Goal: Transaction & Acquisition: Purchase product/service

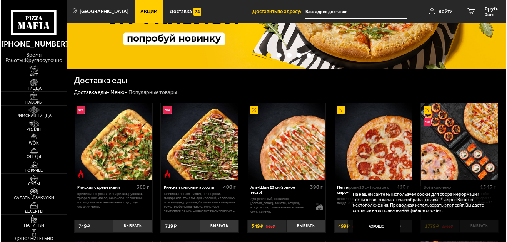
scroll to position [115, 0]
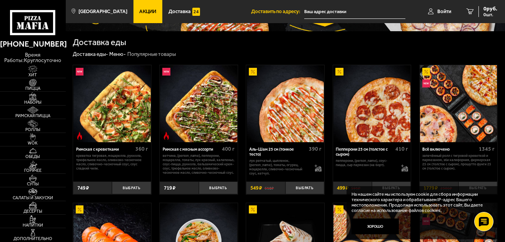
click at [137, 108] on img at bounding box center [111, 103] width 77 height 77
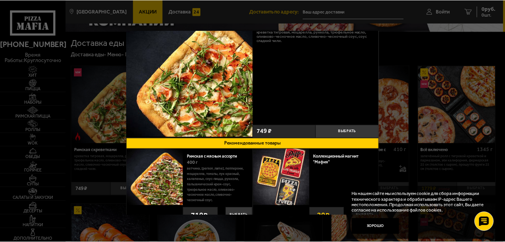
scroll to position [39, 0]
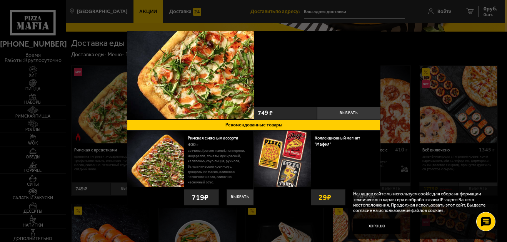
click at [40, 86] on div at bounding box center [253, 121] width 507 height 242
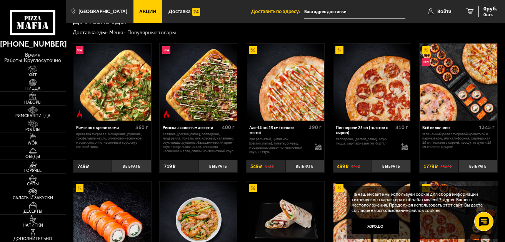
scroll to position [154, 0]
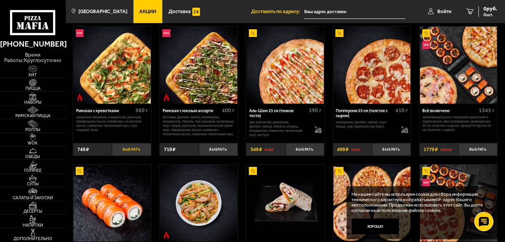
click at [127, 147] on button "Выбрать" at bounding box center [131, 149] width 39 height 13
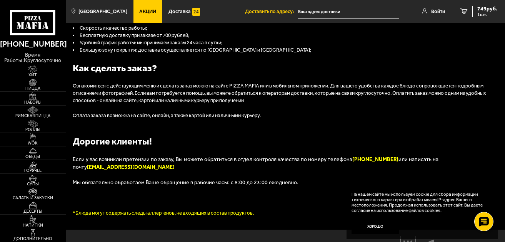
scroll to position [717, 0]
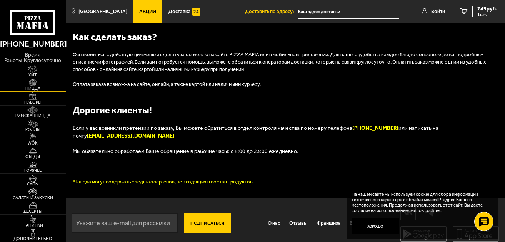
click at [38, 87] on span "Пицца" at bounding box center [33, 88] width 66 height 4
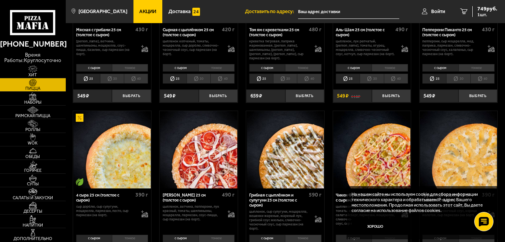
scroll to position [308, 0]
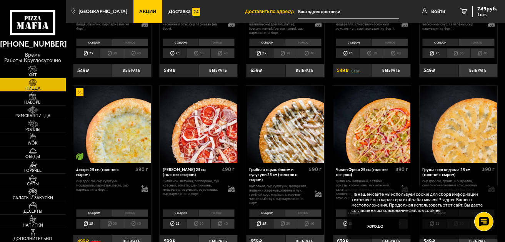
click at [475, 127] on img at bounding box center [458, 123] width 77 height 77
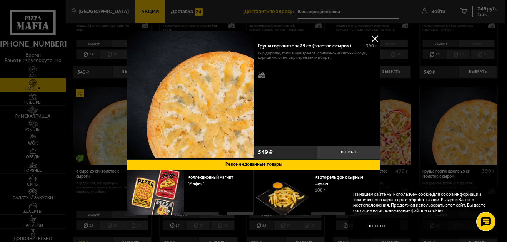
click at [372, 40] on button at bounding box center [375, 39] width 12 height 12
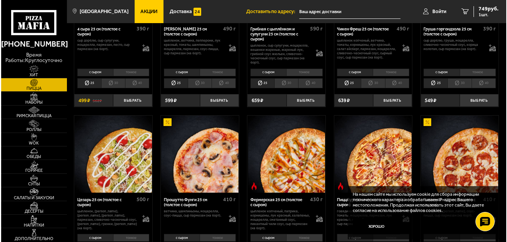
scroll to position [462, 0]
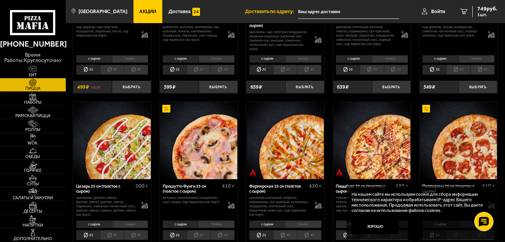
click at [297, 131] on img at bounding box center [285, 140] width 77 height 77
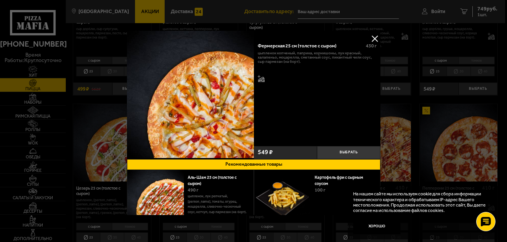
click at [372, 38] on button at bounding box center [375, 39] width 12 height 12
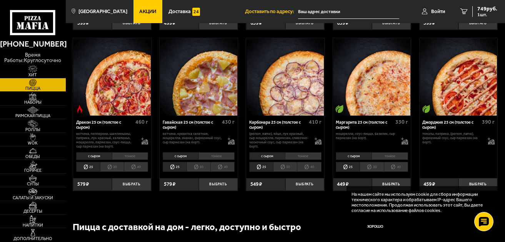
scroll to position [1039, 0]
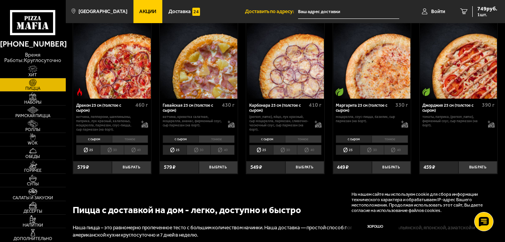
click at [213, 70] on img at bounding box center [198, 59] width 77 height 77
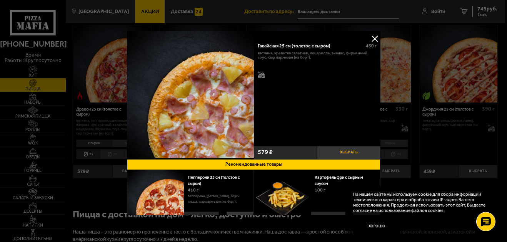
click at [344, 152] on button "Выбрать" at bounding box center [348, 152] width 63 height 13
click at [369, 152] on button "+" at bounding box center [369, 152] width 21 height 13
click at [482, 9] on div at bounding box center [253, 121] width 507 height 242
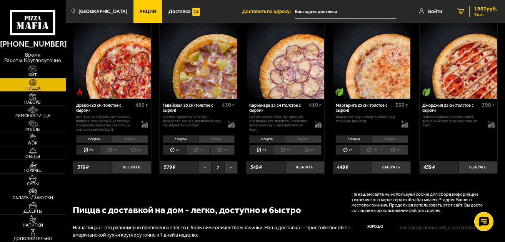
click at [458, 11] on icon "3" at bounding box center [460, 11] width 7 height 6
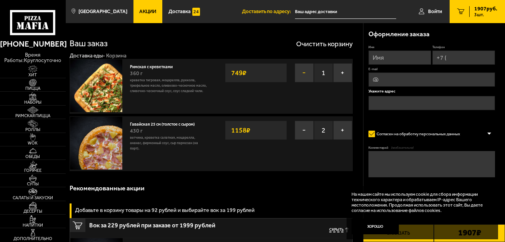
click at [301, 73] on button "−" at bounding box center [304, 72] width 19 height 19
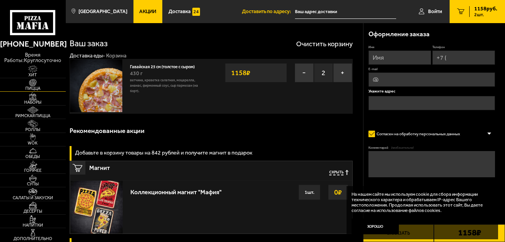
click at [31, 87] on span "Пицца" at bounding box center [33, 88] width 66 height 4
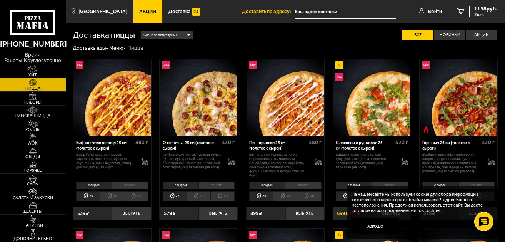
scroll to position [38, 0]
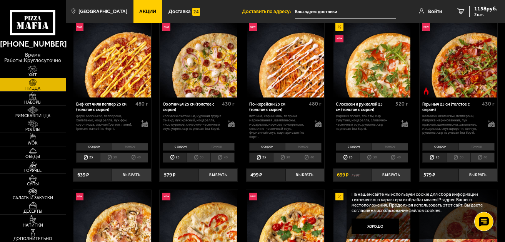
click at [465, 74] on img at bounding box center [458, 58] width 77 height 77
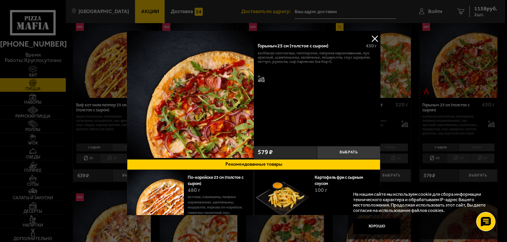
click at [370, 40] on button at bounding box center [375, 39] width 12 height 12
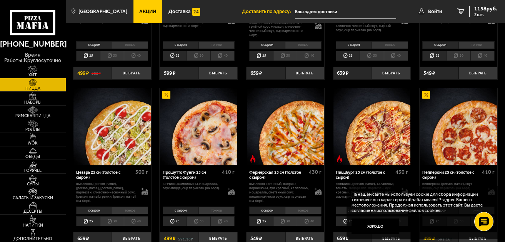
scroll to position [500, 0]
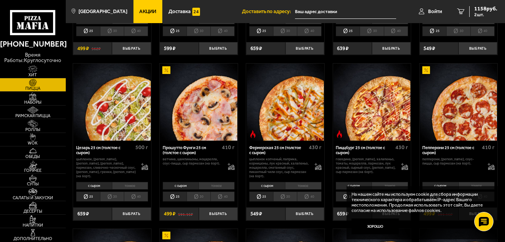
click at [295, 118] on img at bounding box center [285, 101] width 77 height 77
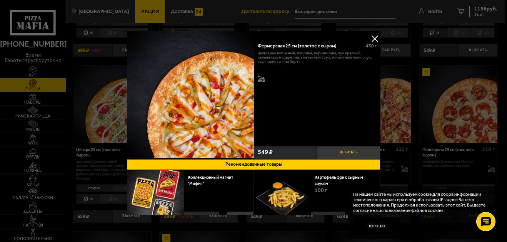
click at [342, 150] on button "Выбрать" at bounding box center [348, 152] width 63 height 13
click at [374, 37] on button at bounding box center [375, 39] width 12 height 12
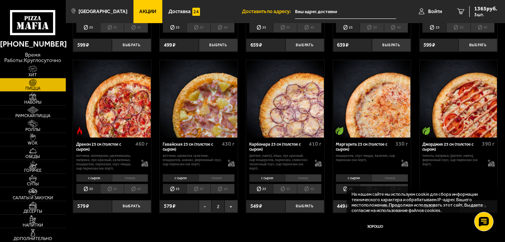
scroll to position [1000, 0]
click at [208, 107] on img at bounding box center [198, 98] width 77 height 77
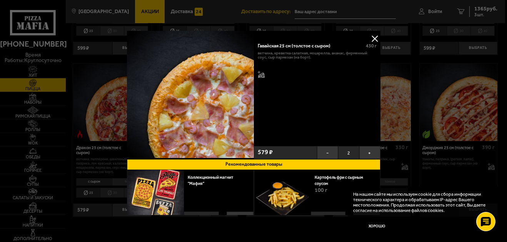
click at [373, 38] on button at bounding box center [375, 39] width 12 height 12
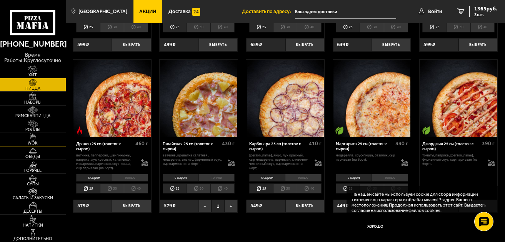
click at [36, 137] on img at bounding box center [33, 137] width 20 height 8
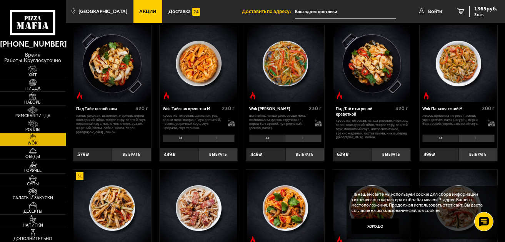
scroll to position [115, 0]
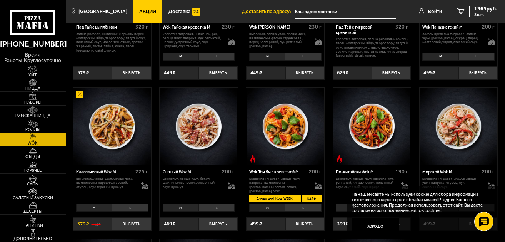
click at [111, 130] on img at bounding box center [111, 126] width 77 height 77
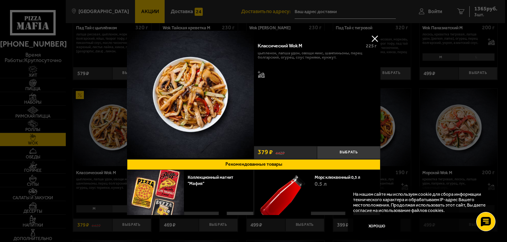
click at [374, 37] on button at bounding box center [375, 39] width 12 height 12
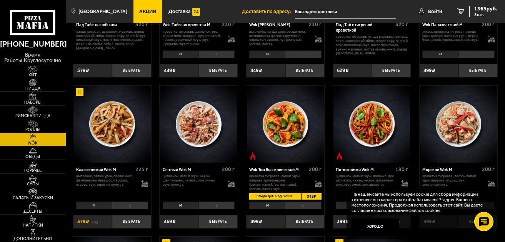
scroll to position [231, 0]
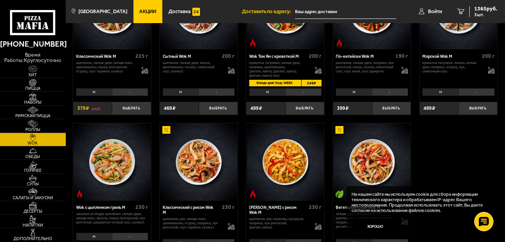
click at [380, 166] on img at bounding box center [372, 161] width 77 height 77
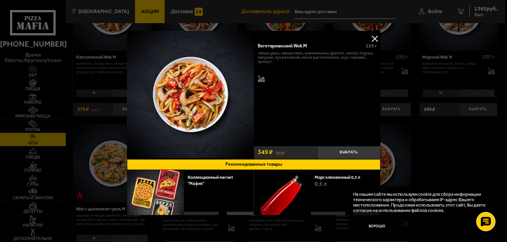
click at [374, 38] on button at bounding box center [375, 39] width 12 height 12
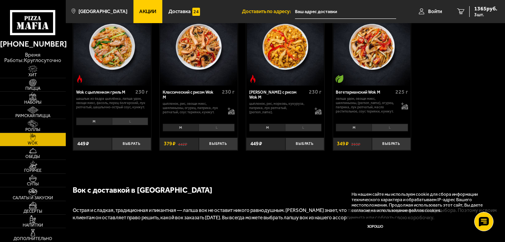
scroll to position [346, 0]
click at [198, 55] on img at bounding box center [198, 46] width 77 height 77
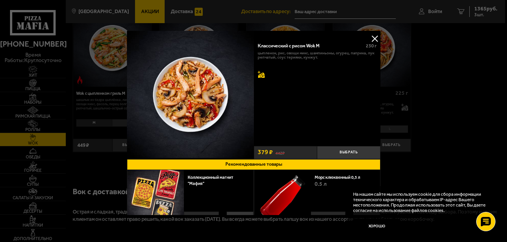
click at [261, 77] on icon at bounding box center [261, 76] width 7 height 3
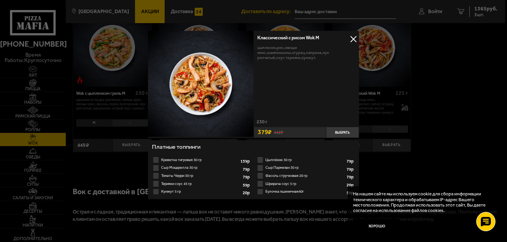
click at [353, 38] on button at bounding box center [354, 39] width 12 height 12
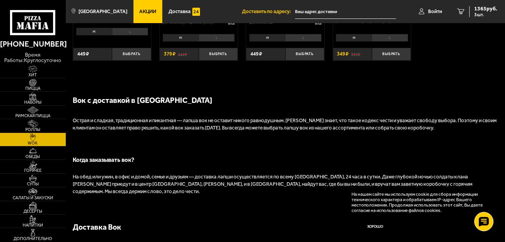
scroll to position [500, 0]
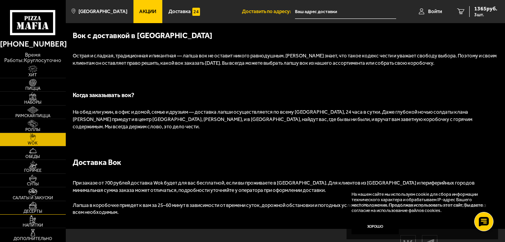
click at [42, 205] on img at bounding box center [33, 205] width 20 height 8
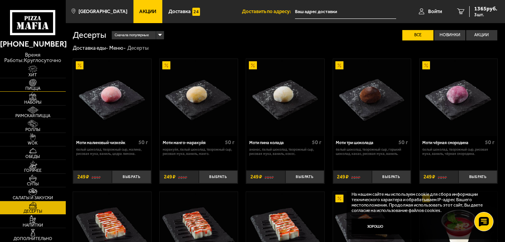
click at [33, 87] on span "Пицца" at bounding box center [33, 88] width 66 height 4
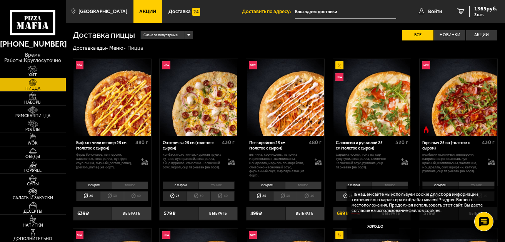
click at [33, 70] on img at bounding box center [33, 69] width 20 height 8
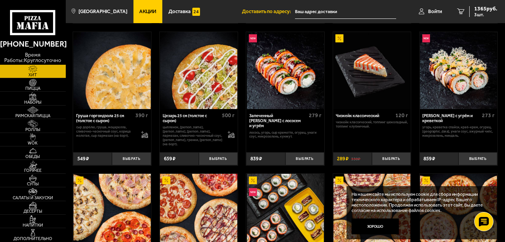
scroll to position [192, 0]
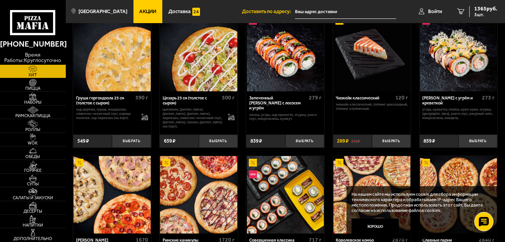
click at [368, 48] on img at bounding box center [372, 52] width 77 height 77
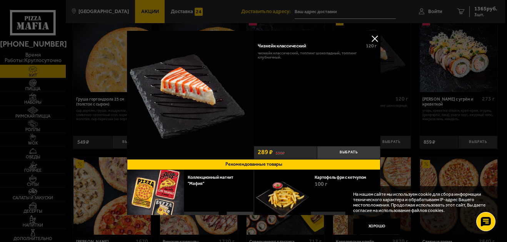
click at [374, 36] on button at bounding box center [375, 39] width 12 height 12
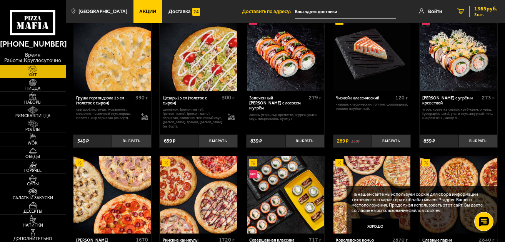
click at [466, 10] on link "3 1365 руб. 3 шт." at bounding box center [477, 11] width 55 height 23
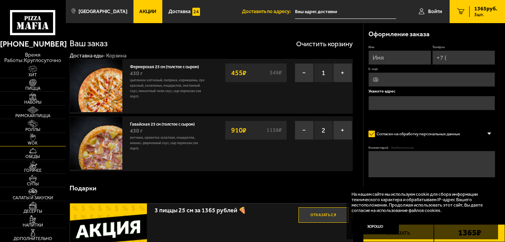
click at [37, 141] on span "WOK" at bounding box center [33, 143] width 66 height 4
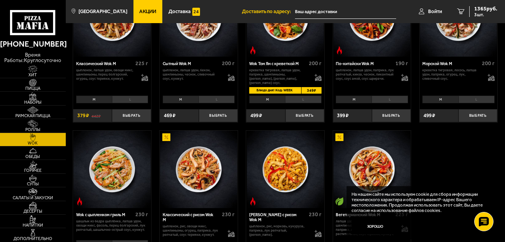
scroll to position [154, 0]
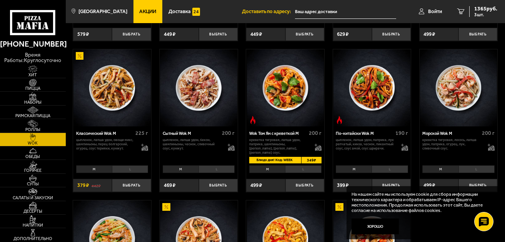
click at [113, 91] on img at bounding box center [111, 87] width 77 height 77
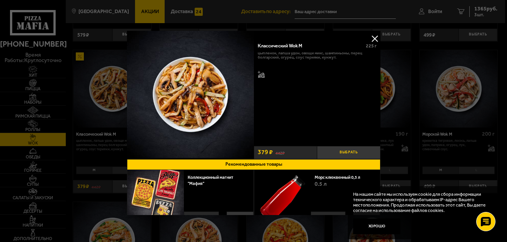
click at [340, 151] on button "Выбрать" at bounding box center [348, 152] width 63 height 13
click at [369, 150] on button "+" at bounding box center [369, 152] width 21 height 13
click at [370, 40] on button at bounding box center [375, 39] width 12 height 12
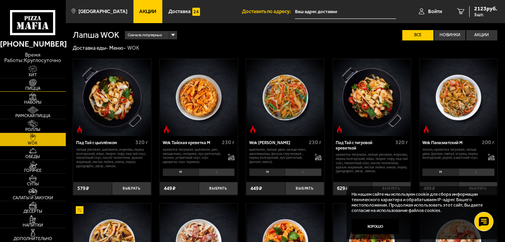
click at [32, 87] on span "Пицца" at bounding box center [33, 88] width 66 height 4
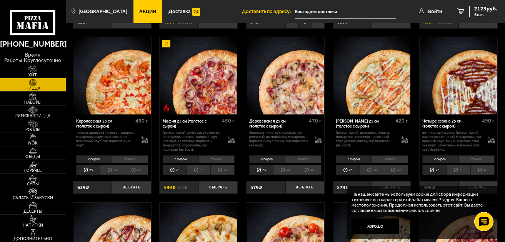
scroll to position [692, 0]
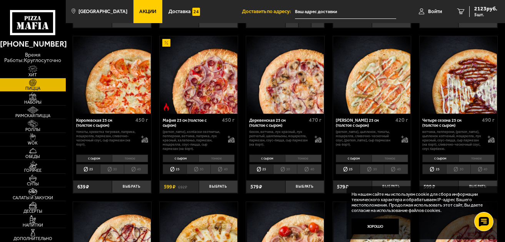
click at [290, 229] on img at bounding box center [285, 240] width 77 height 77
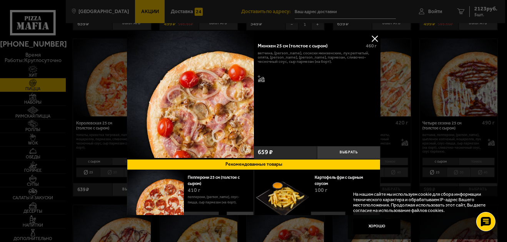
click at [376, 39] on button at bounding box center [375, 39] width 12 height 12
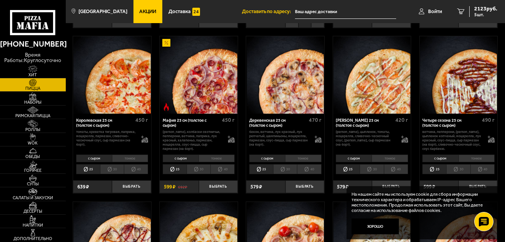
click at [113, 93] on img at bounding box center [111, 74] width 77 height 77
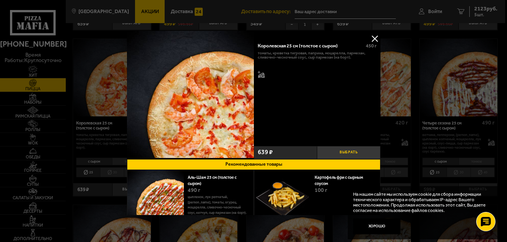
click at [349, 147] on button "Выбрать" at bounding box center [348, 152] width 63 height 13
click at [456, 11] on div at bounding box center [253, 121] width 507 height 242
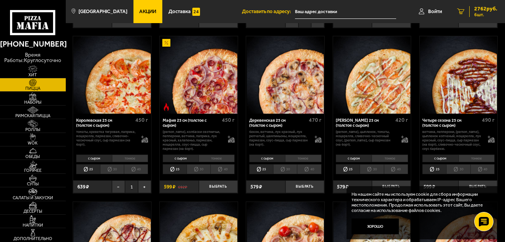
click at [462, 10] on icon "6" at bounding box center [460, 11] width 7 height 6
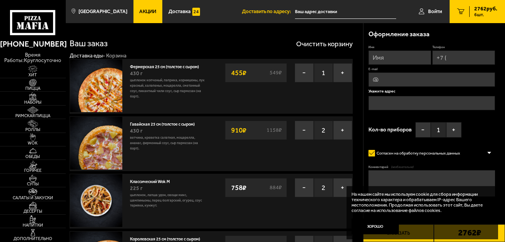
click at [459, 12] on icon "6" at bounding box center [460, 11] width 7 height 6
click at [484, 14] on span "6 шт." at bounding box center [485, 14] width 23 height 5
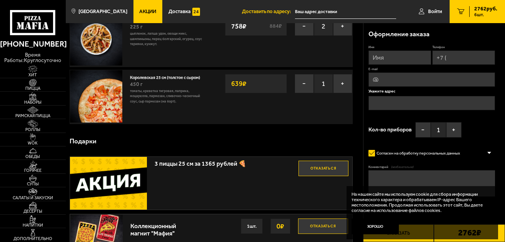
scroll to position [192, 0]
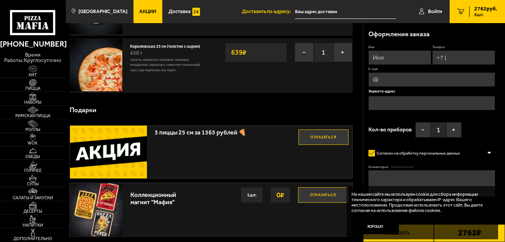
click at [412, 233] on div "На нашем сайте мы используем cookie для сбора информации технического характера…" at bounding box center [423, 212] width 152 height 53
click at [379, 228] on button "Хорошо" at bounding box center [375, 226] width 47 height 16
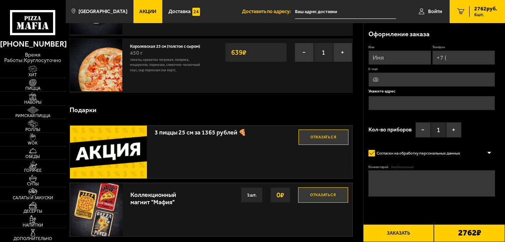
click at [389, 61] on input "Имя" at bounding box center [400, 57] width 63 height 14
click at [387, 57] on input "Имя" at bounding box center [400, 57] width 63 height 14
type input "ЛЮБОВЬ"
click at [468, 62] on input "Телефон" at bounding box center [463, 57] width 63 height 14
type input "[PHONE_NUMBER]"
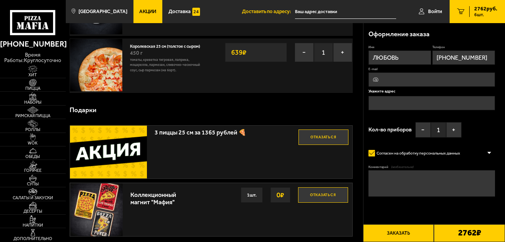
type input "[EMAIL_ADDRESS][DOMAIN_NAME]"
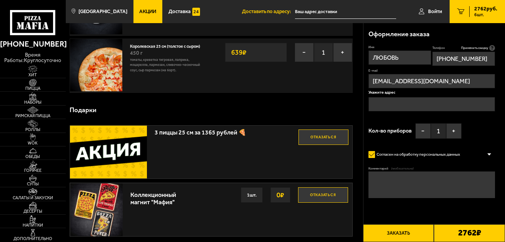
type input "[PHONE_NUMBER]"
click at [454, 131] on button "+" at bounding box center [453, 130] width 15 height 15
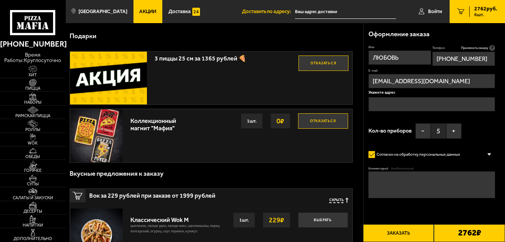
scroll to position [269, 0]
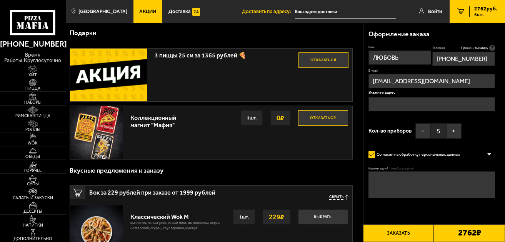
click at [399, 232] on button "Заказать" at bounding box center [398, 233] width 71 height 18
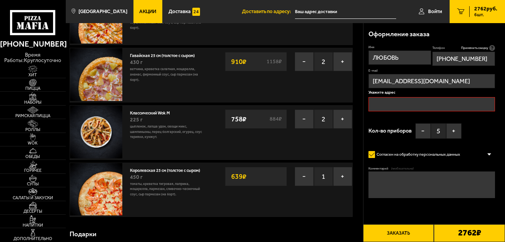
scroll to position [65, 0]
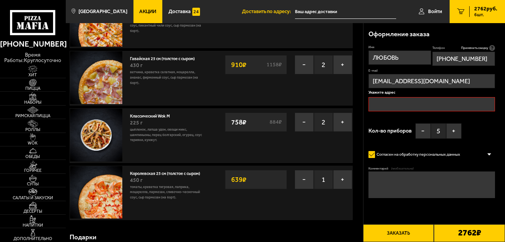
click at [386, 100] on input "text" at bounding box center [432, 104] width 126 height 14
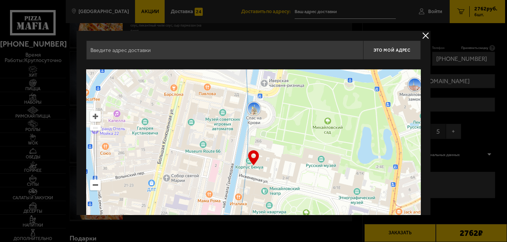
drag, startPoint x: 309, startPoint y: 164, endPoint x: 79, endPoint y: 145, distance: 231.2
click at [79, 145] on div "Это мой адрес Найдите адрес перетащив карту … © Яндекс Условия использования От…" at bounding box center [254, 151] width 354 height 240
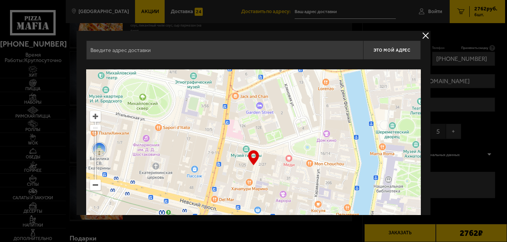
drag, startPoint x: 319, startPoint y: 184, endPoint x: 191, endPoint y: 97, distance: 154.8
click at [192, 98] on ymaps at bounding box center [253, 165] width 335 height 192
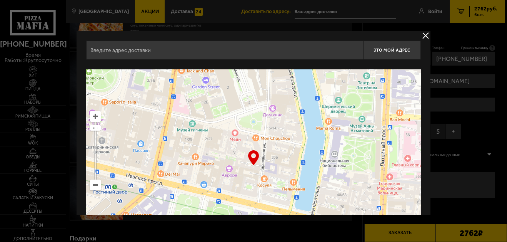
type input "Караванная улица, 7"
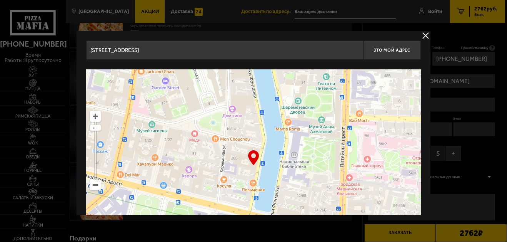
drag, startPoint x: 405, startPoint y: 133, endPoint x: 235, endPoint y: 142, distance: 169.9
click at [239, 144] on ymaps at bounding box center [253, 165] width 335 height 192
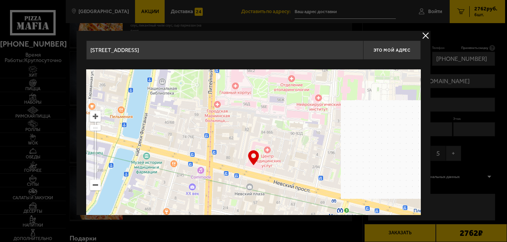
drag, startPoint x: 220, startPoint y: 112, endPoint x: 198, endPoint y: 85, distance: 35.6
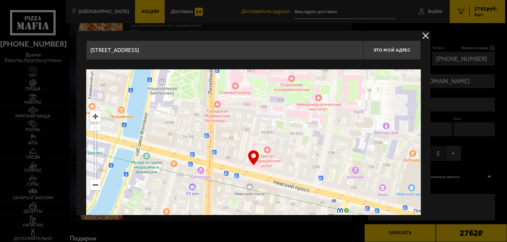
click at [201, 87] on ymaps at bounding box center [253, 165] width 335 height 192
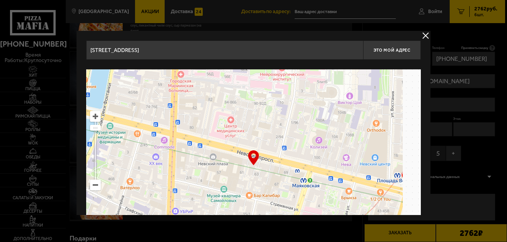
type input "Литейный проспект, 62"
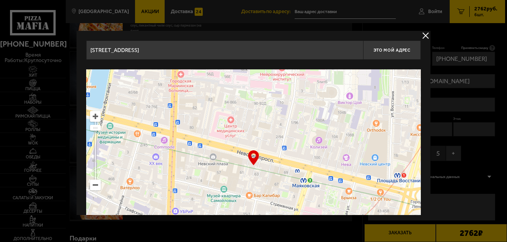
type input "Литейный проспект, 62"
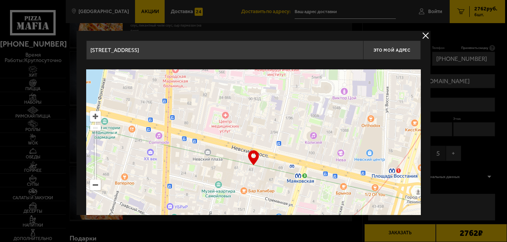
type input "Невский проспект, 63"
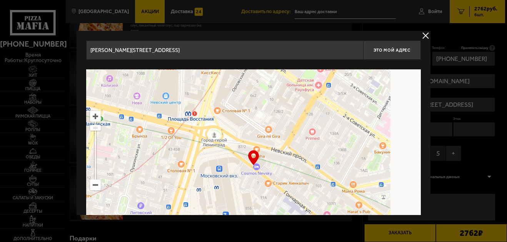
drag, startPoint x: 361, startPoint y: 135, endPoint x: 152, endPoint y: 80, distance: 216.3
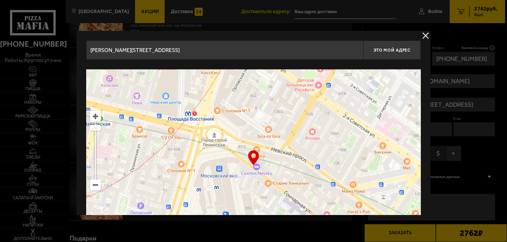
click at [157, 79] on ymaps at bounding box center [253, 165] width 335 height 192
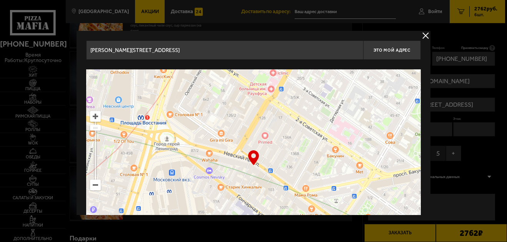
type input "Невский проспект, 95"
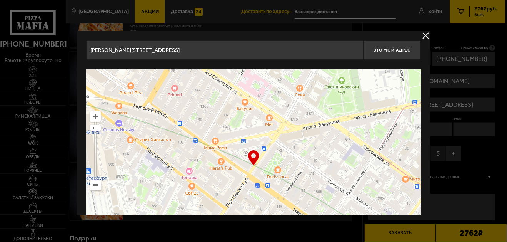
drag, startPoint x: 238, startPoint y: 98, endPoint x: 154, endPoint y: 55, distance: 94.6
click at [164, 60] on div "Невский проспект, 95 Это мой адрес Найдите адрес перетащив карту … © Яндекс Усл…" at bounding box center [253, 150] width 335 height 221
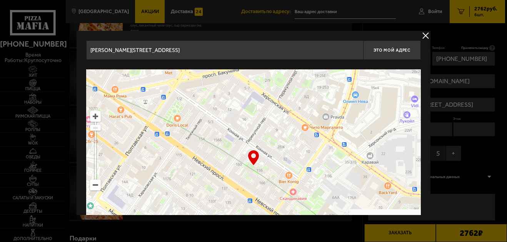
drag, startPoint x: 147, startPoint y: 48, endPoint x: 145, endPoint y: 44, distance: 4.4
click at [146, 46] on input "Невский проспект, 95" at bounding box center [224, 49] width 277 height 19
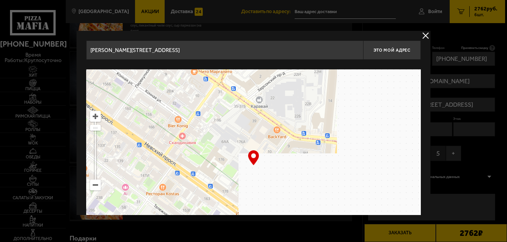
type input "улица Александра Невского, 8"
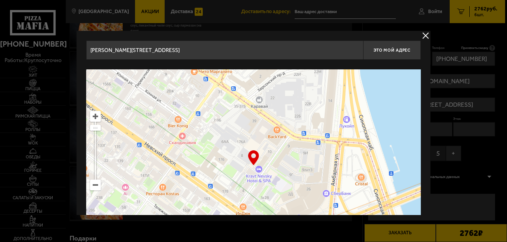
type input "улица Александра Невского, 8"
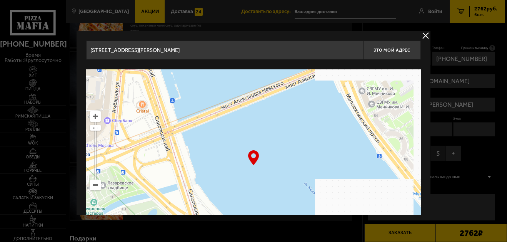
drag, startPoint x: 330, startPoint y: 191, endPoint x: 61, endPoint y: 75, distance: 293.1
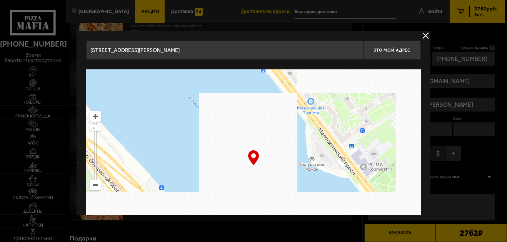
click at [23, 79] on div at bounding box center [253, 121] width 507 height 242
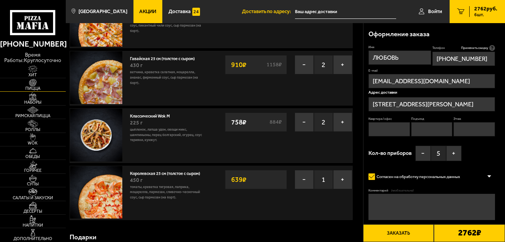
click at [16, 86] on link "Пицца" at bounding box center [33, 84] width 66 height 13
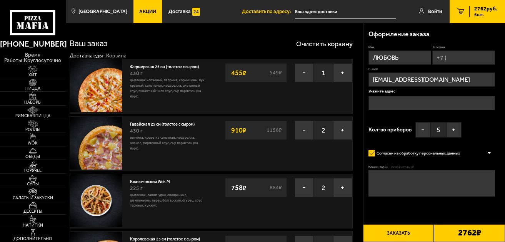
scroll to position [65, 0]
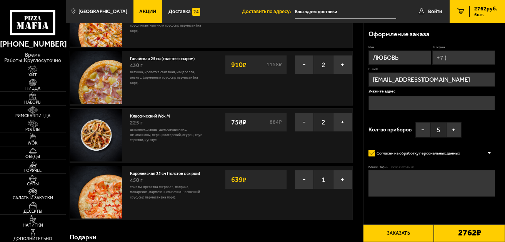
click at [381, 100] on input "text" at bounding box center [432, 103] width 126 height 14
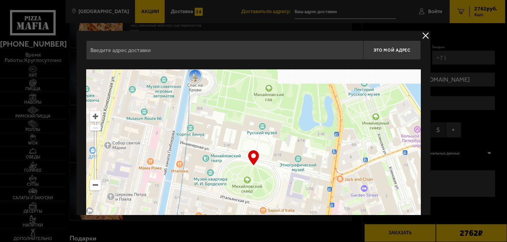
drag, startPoint x: 241, startPoint y: 148, endPoint x: -18, endPoint y: 98, distance: 264.1
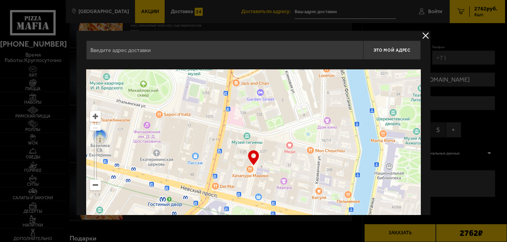
type input "Малая Садовая улица, 1/25"
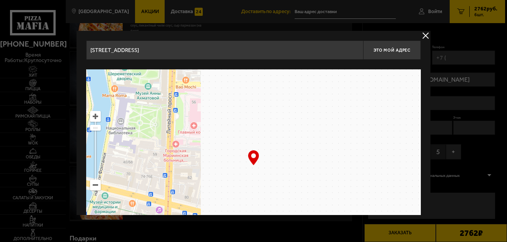
drag, startPoint x: 400, startPoint y: 159, endPoint x: 19, endPoint y: 80, distance: 388.9
click at [84, 104] on div "Малая Садовая улица, 1/25 Это мой адрес Найдите адрес перетащив карту … © Яндек…" at bounding box center [254, 151] width 354 height 240
click at [22, 82] on div at bounding box center [253, 121] width 507 height 242
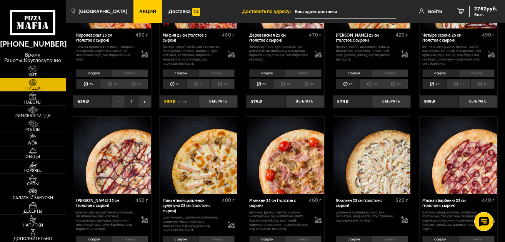
scroll to position [808, 0]
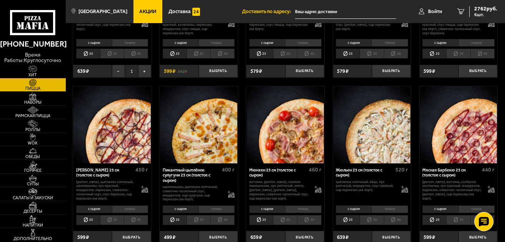
click at [319, 13] on input "text" at bounding box center [345, 12] width 101 height 14
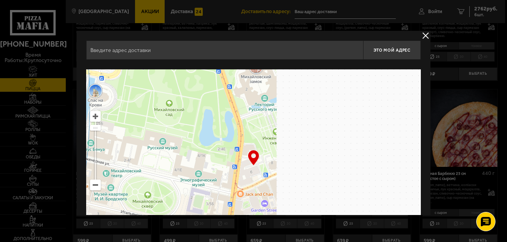
drag, startPoint x: 350, startPoint y: 160, endPoint x: -18, endPoint y: 123, distance: 370.4
click at [0, 123] on html "(812) 333 22 22 время работы: круглосуточно Хит Пицца Наборы Римская пицца Ролл…" at bounding box center [253, 33] width 507 height 1682
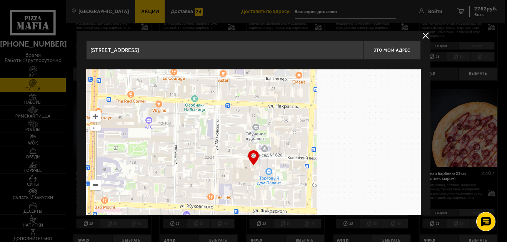
drag, startPoint x: 385, startPoint y: 174, endPoint x: 76, endPoint y: 152, distance: 310.1
click at [77, 152] on div "Инженерная улица, 13 Это мой адрес Найдите адрес перетащив карту … © Яндекс Усл…" at bounding box center [254, 151] width 354 height 240
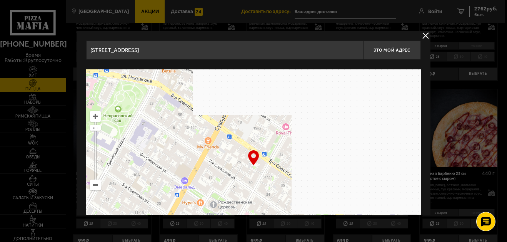
drag, startPoint x: 323, startPoint y: 195, endPoint x: 18, endPoint y: 111, distance: 316.3
click at [66, 112] on main "Санкт-Петербург Все Акции Доставка Личный кабинет Акции Доставка Доставить по а…" at bounding box center [285, 33] width 439 height 1682
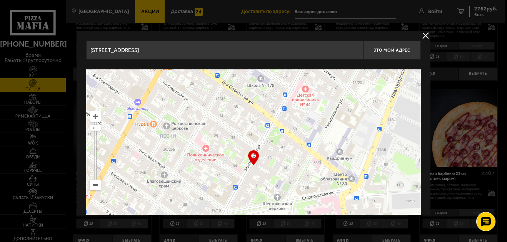
type input "Мытнинская улица, 11"
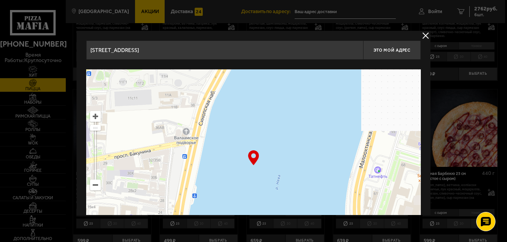
drag, startPoint x: 377, startPoint y: 190, endPoint x: 100, endPoint y: 87, distance: 295.8
click at [100, 87] on ymaps at bounding box center [253, 165] width 335 height 192
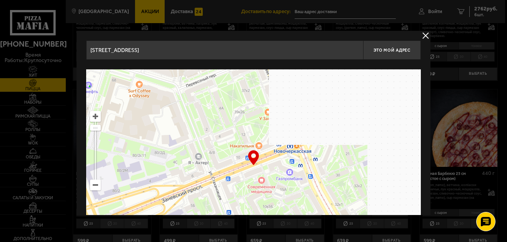
drag, startPoint x: 352, startPoint y: 163, endPoint x: 62, endPoint y: 77, distance: 302.4
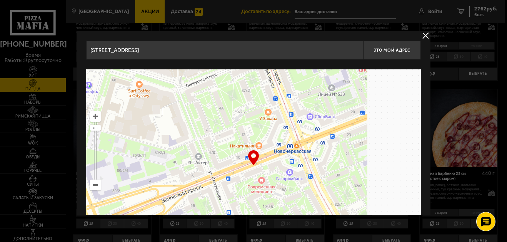
click at [66, 77] on main "Санкт-Петербург Все Акции Доставка Личный кабинет Акции Доставка Доставить по а…" at bounding box center [285, 33] width 439 height 1682
click at [62, 77] on div at bounding box center [253, 121] width 507 height 242
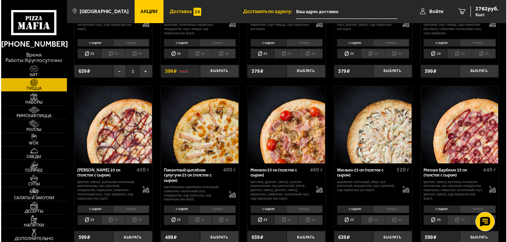
scroll to position [692, 0]
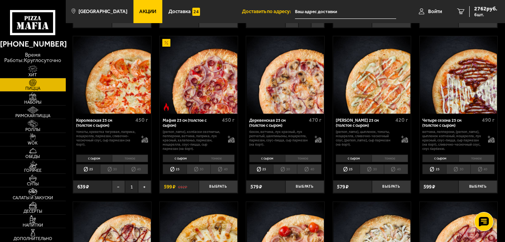
click at [321, 11] on input "text" at bounding box center [345, 12] width 101 height 14
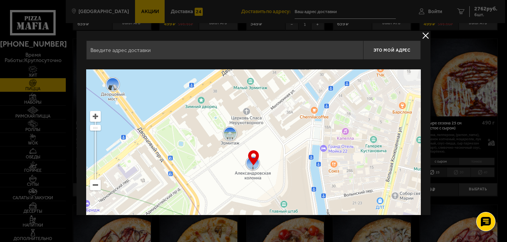
scroll to position [0, 0]
click at [118, 48] on input "text" at bounding box center [224, 49] width 277 height 19
type input "Индустриальный проспект, 38к2, подъезд 6"
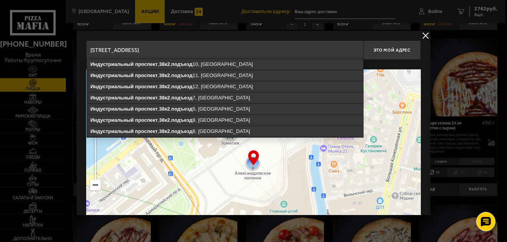
click at [252, 49] on input "Индустриальный проспект, 38к2, подъезд 6" at bounding box center [224, 49] width 277 height 19
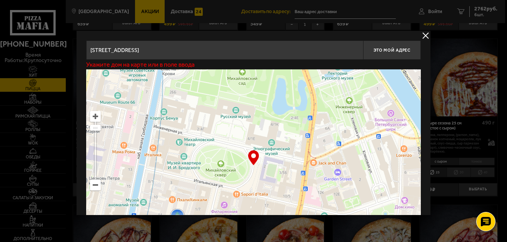
drag, startPoint x: 376, startPoint y: 197, endPoint x: 27, endPoint y: 110, distance: 360.0
click at [66, 110] on main "Санкт-Петербург Все Акции Доставка Личный кабинет Акции Доставка Доставить по а…" at bounding box center [285, 149] width 439 height 1682
click at [27, 110] on div at bounding box center [253, 121] width 507 height 242
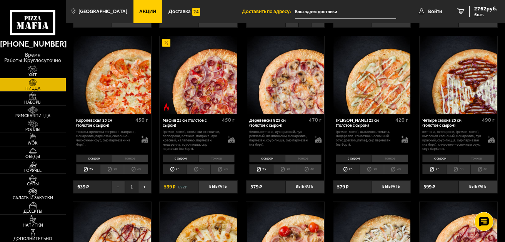
click at [330, 14] on input "text" at bounding box center [345, 12] width 101 height 14
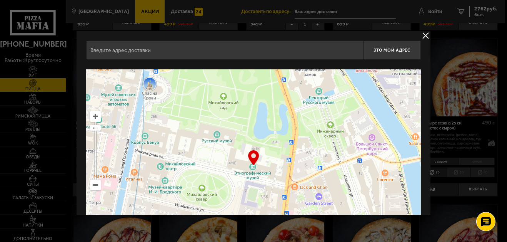
drag, startPoint x: 359, startPoint y: 121, endPoint x: 27, endPoint y: 79, distance: 335.5
click at [66, 79] on main "Санкт-Петербург Все Акции Доставка Личный кабинет Акции Доставка Доставить по а…" at bounding box center [285, 149] width 439 height 1682
click at [27, 79] on div at bounding box center [253, 121] width 507 height 242
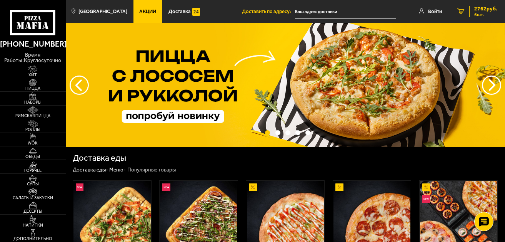
click at [481, 10] on span "2762 руб." at bounding box center [485, 8] width 23 height 5
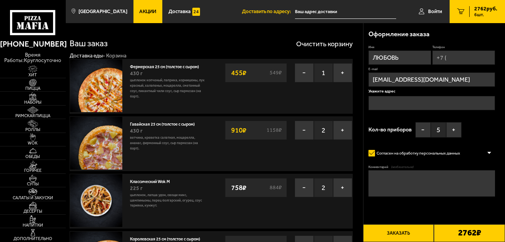
click at [387, 103] on input "text" at bounding box center [432, 103] width 126 height 14
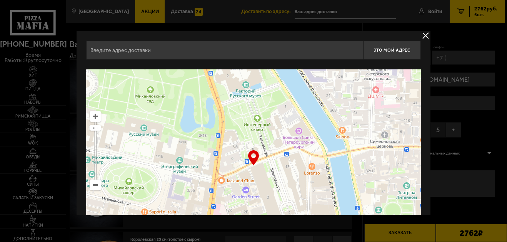
drag, startPoint x: 387, startPoint y: 190, endPoint x: -18, endPoint y: 142, distance: 408.8
type input "[STREET_ADDRESS]"
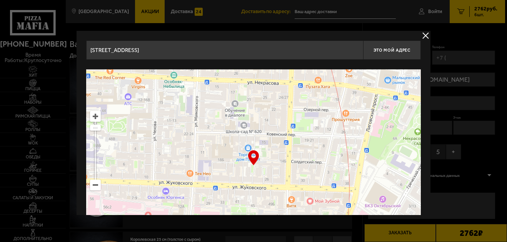
drag, startPoint x: 373, startPoint y: 120, endPoint x: 17, endPoint y: 73, distance: 359.2
type input "[STREET_ADDRESS]"
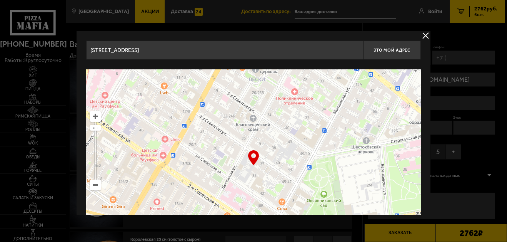
drag, startPoint x: 239, startPoint y: 193, endPoint x: -18, endPoint y: 36, distance: 301.7
type input "[STREET_ADDRESS]"
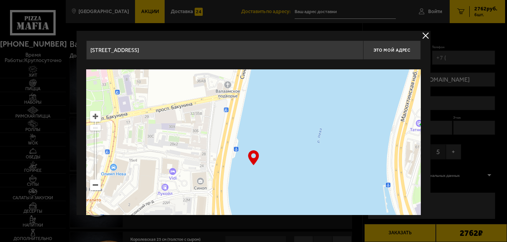
drag, startPoint x: 362, startPoint y: 199, endPoint x: 25, endPoint y: 92, distance: 352.8
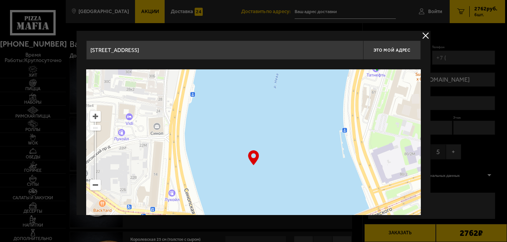
click at [24, 90] on div at bounding box center [253, 121] width 507 height 242
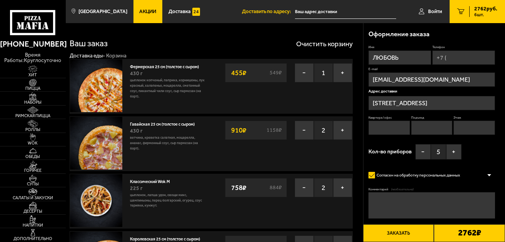
click at [312, 13] on input "text" at bounding box center [345, 12] width 101 height 14
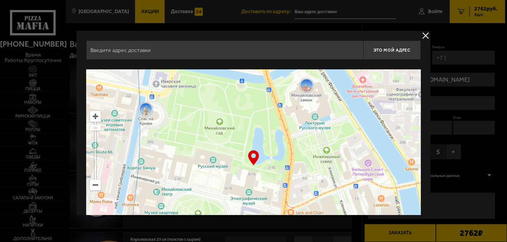
drag, startPoint x: 374, startPoint y: 200, endPoint x: 37, endPoint y: 183, distance: 337.1
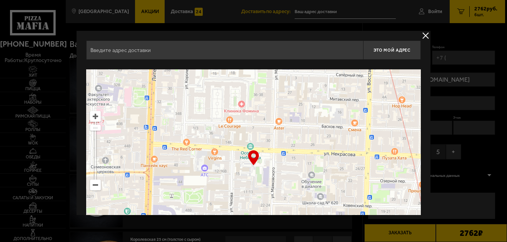
drag, startPoint x: 393, startPoint y: 194, endPoint x: 47, endPoint y: 188, distance: 345.5
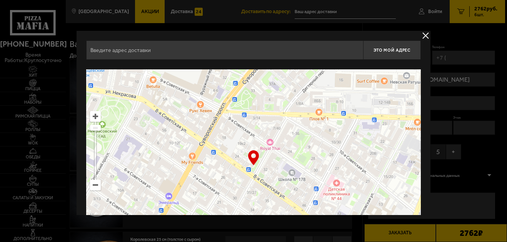
drag, startPoint x: 400, startPoint y: 197, endPoint x: 25, endPoint y: 120, distance: 382.8
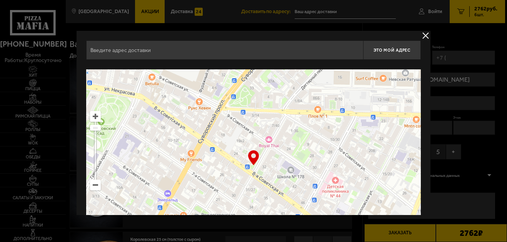
type input "[STREET_ADDRESS]"
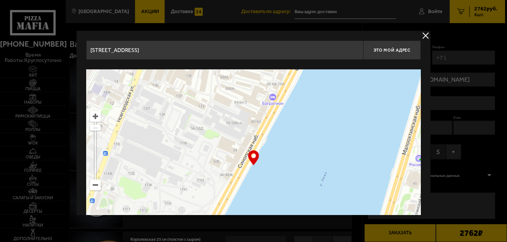
drag, startPoint x: 406, startPoint y: 187, endPoint x: 102, endPoint y: 120, distance: 311.2
click at [102, 120] on ymaps at bounding box center [253, 165] width 335 height 192
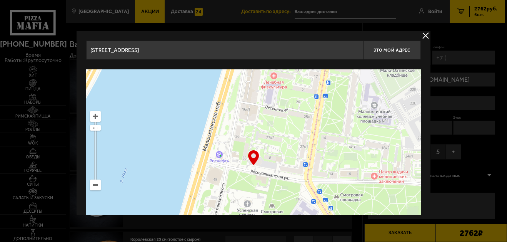
drag, startPoint x: 401, startPoint y: 190, endPoint x: 201, endPoint y: 176, distance: 200.6
click at [201, 186] on ymaps at bounding box center [253, 165] width 335 height 192
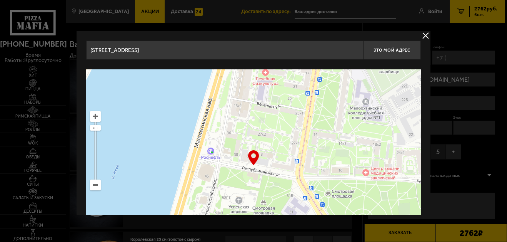
type input "[STREET_ADDRESS]"
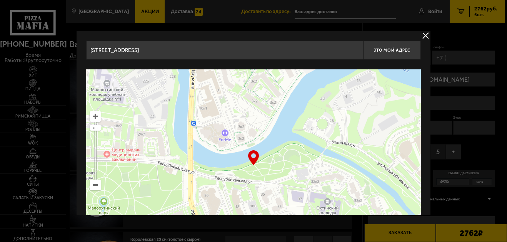
drag, startPoint x: 408, startPoint y: 200, endPoint x: 160, endPoint y: 183, distance: 248.7
click at [160, 183] on ymaps at bounding box center [253, 165] width 335 height 192
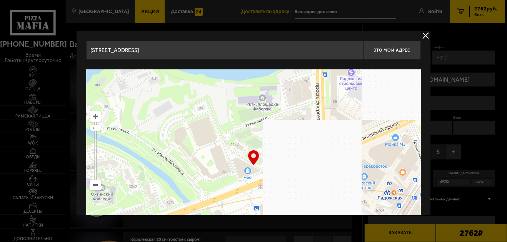
drag, startPoint x: 388, startPoint y: 192, endPoint x: 169, endPoint y: 176, distance: 219.5
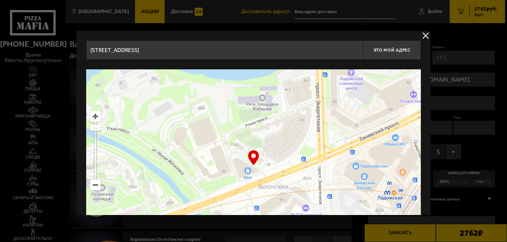
click at [169, 176] on ymaps at bounding box center [253, 165] width 335 height 192
type input "[STREET_ADDRESS]"
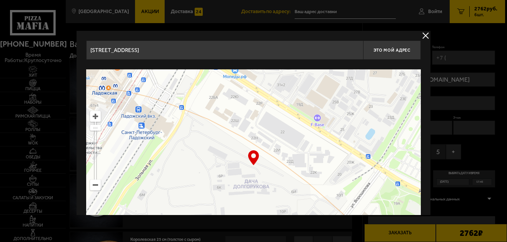
drag, startPoint x: 386, startPoint y: 195, endPoint x: 121, endPoint y: 93, distance: 283.5
click at [121, 93] on ymaps at bounding box center [253, 165] width 335 height 192
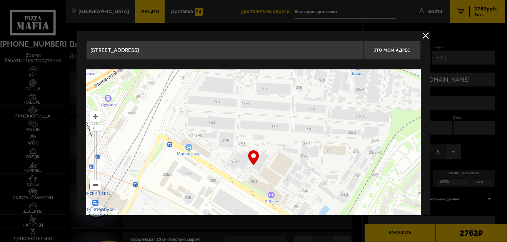
drag, startPoint x: 251, startPoint y: 92, endPoint x: 207, endPoint y: 128, distance: 57.1
click at [207, 167] on ymaps at bounding box center [253, 165] width 335 height 192
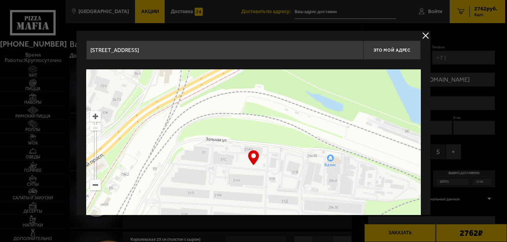
drag, startPoint x: 225, startPoint y: 96, endPoint x: 205, endPoint y: 166, distance: 73.2
click at [205, 166] on ymaps at bounding box center [253, 165] width 335 height 192
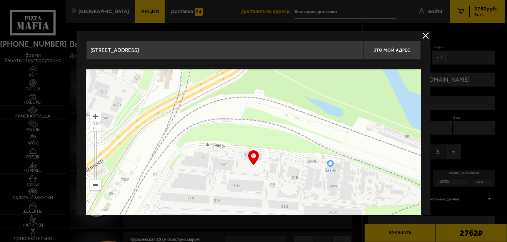
drag, startPoint x: 214, startPoint y: 67, endPoint x: 204, endPoint y: 133, distance: 67.6
click at [204, 133] on div "[STREET_ADDRESS] Это мой адрес Найдите адрес перетащив карту … © Яндекс Условия…" at bounding box center [253, 150] width 335 height 221
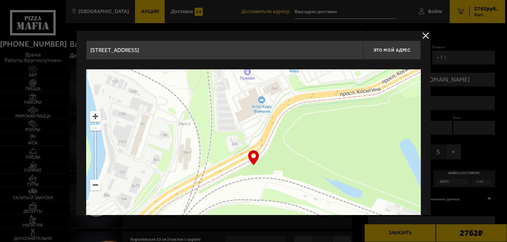
drag, startPoint x: 197, startPoint y: 105, endPoint x: 216, endPoint y: 176, distance: 73.3
click at [216, 181] on ymaps at bounding box center [253, 165] width 335 height 192
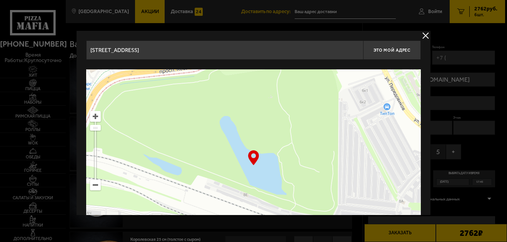
drag, startPoint x: 358, startPoint y: 153, endPoint x: 180, endPoint y: 100, distance: 185.6
click at [180, 100] on ymaps at bounding box center [253, 165] width 335 height 192
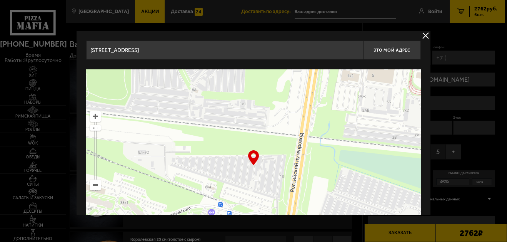
drag, startPoint x: 351, startPoint y: 177, endPoint x: 144, endPoint y: 66, distance: 234.9
click at [144, 66] on div "[STREET_ADDRESS] Это мой адрес Найдите адрес перетащив карту … © Яндекс Условия…" at bounding box center [253, 150] width 335 height 221
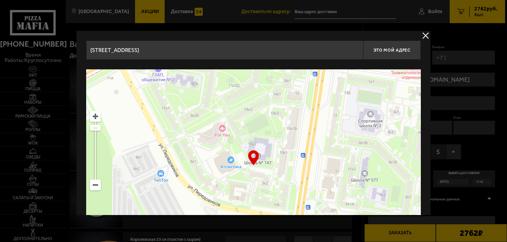
drag, startPoint x: 305, startPoint y: 115, endPoint x: 302, endPoint y: 257, distance: 141.6
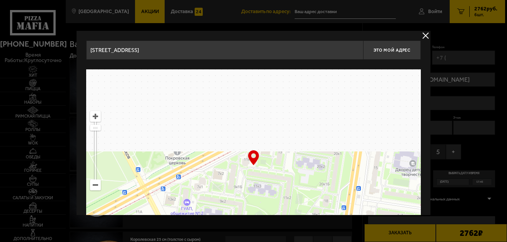
type input "[STREET_ADDRESS]"
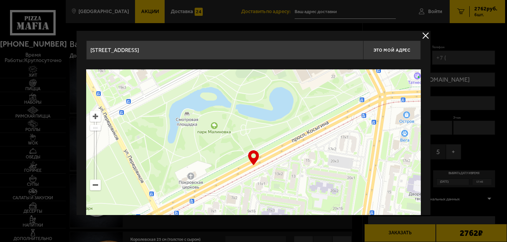
drag, startPoint x: 322, startPoint y: 99, endPoint x: 326, endPoint y: 257, distance: 157.8
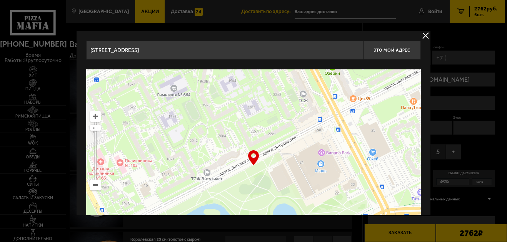
drag, startPoint x: 324, startPoint y: 100, endPoint x: 331, endPoint y: 227, distance: 126.7
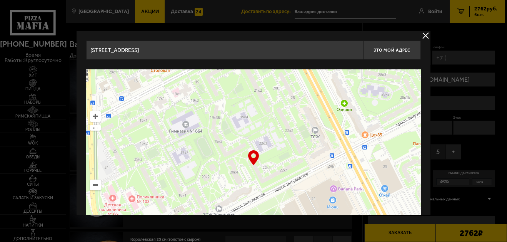
type input "[STREET_ADDRESS]"
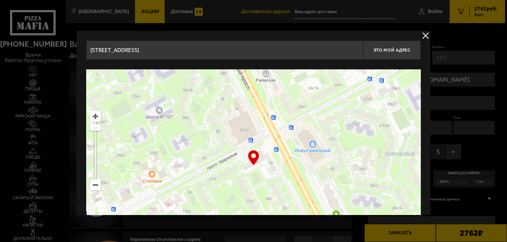
drag, startPoint x: 233, startPoint y: 103, endPoint x: 225, endPoint y: 213, distance: 110.3
click at [225, 213] on div "[STREET_ADDRESS] Это мой адрес Найдите адрес перетащив карту … © Яндекс Условия…" at bounding box center [254, 123] width 354 height 184
type input "[STREET_ADDRESS]"
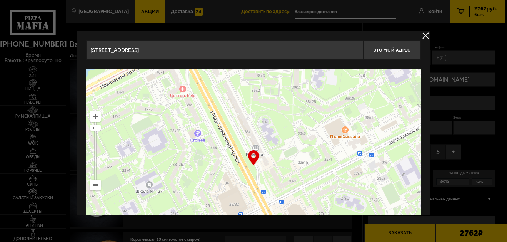
drag, startPoint x: 228, startPoint y: 102, endPoint x: 218, endPoint y: 176, distance: 74.9
click at [218, 176] on ymaps at bounding box center [253, 165] width 335 height 192
click at [180, 195] on ymaps at bounding box center [253, 165] width 335 height 192
click at [180, 194] on ymaps at bounding box center [253, 165] width 335 height 192
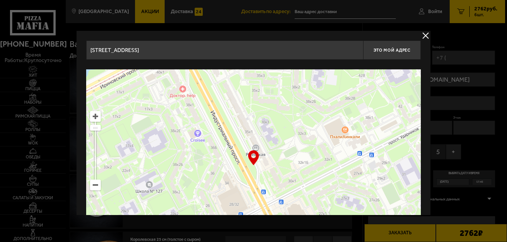
click at [180, 194] on ymaps at bounding box center [253, 165] width 335 height 192
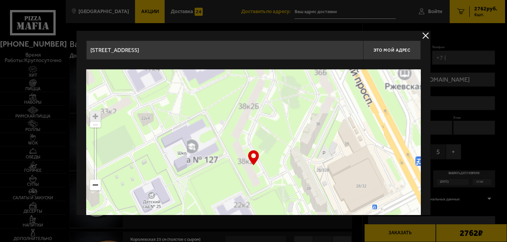
type input "[STREET_ADDRESS]"
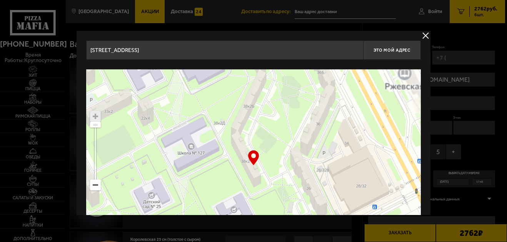
type input "[STREET_ADDRESS]"
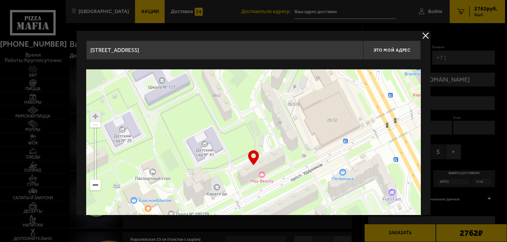
type input "[STREET_ADDRESS]"
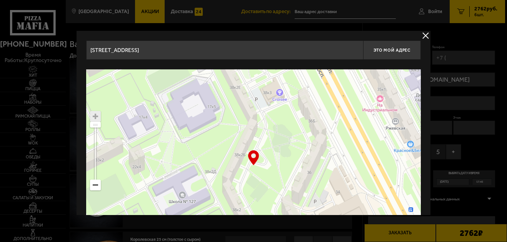
drag, startPoint x: 211, startPoint y: 195, endPoint x: 205, endPoint y: 250, distance: 55.4
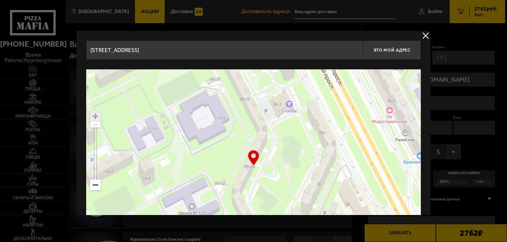
type input "[STREET_ADDRESS]"
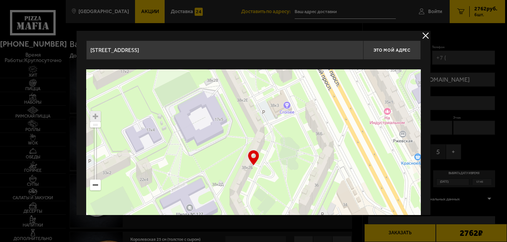
drag, startPoint x: 243, startPoint y: 169, endPoint x: 248, endPoint y: 177, distance: 9.0
click at [248, 177] on ymaps at bounding box center [253, 165] width 335 height 192
click at [397, 52] on span "Это мой адрес" at bounding box center [392, 50] width 37 height 5
type input "[STREET_ADDRESS]"
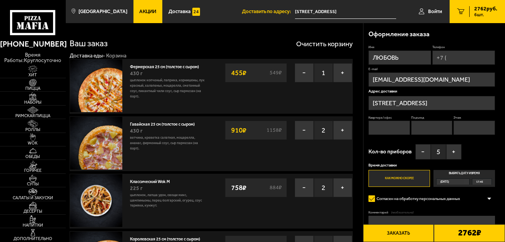
click at [421, 129] on input "Подъезд" at bounding box center [432, 127] width 42 height 14
type input "6"
type input "[PHONE_NUMBER]"
type input "183"
type input "2"
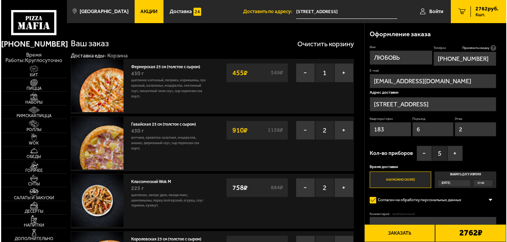
scroll to position [38, 0]
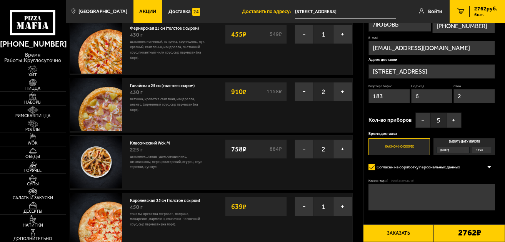
click at [477, 149] on span "17:45" at bounding box center [479, 150] width 7 height 6
click at [0, 0] on input "Выбрать дату и время [DATE] 17:45" at bounding box center [0, 0] width 0 height 0
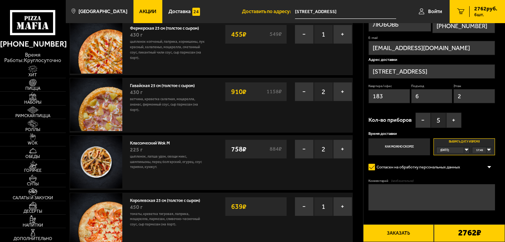
click at [488, 151] on div "17:45" at bounding box center [481, 150] width 19 height 6
click at [477, 156] on span "17:30" at bounding box center [480, 156] width 7 height 6
click at [400, 236] on button "Заказать" at bounding box center [398, 233] width 71 height 18
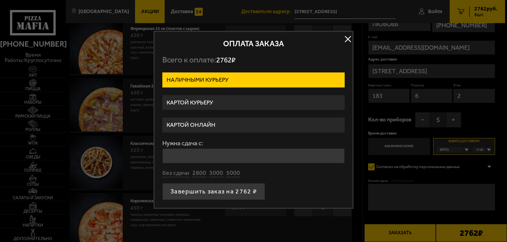
click at [390, 226] on div at bounding box center [253, 121] width 507 height 242
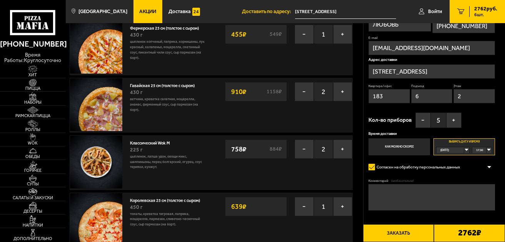
click at [398, 230] on button "Заказать" at bounding box center [398, 233] width 71 height 18
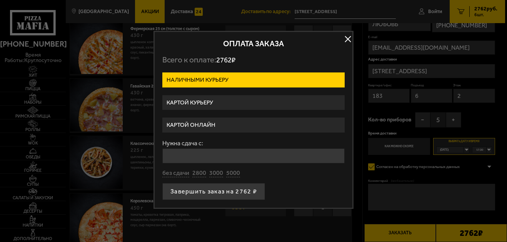
click at [215, 103] on label "Картой курьеру" at bounding box center [253, 102] width 182 height 15
click at [0, 0] on input "Картой курьеру" at bounding box center [0, 0] width 0 height 0
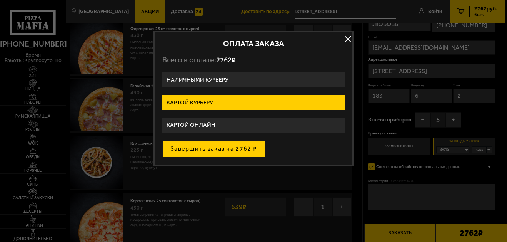
click at [200, 149] on button "Завершить заказ на 2762 ₽" at bounding box center [213, 148] width 103 height 17
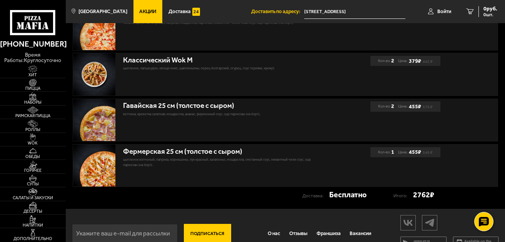
scroll to position [249, 0]
